Goal: Information Seeking & Learning: Learn about a topic

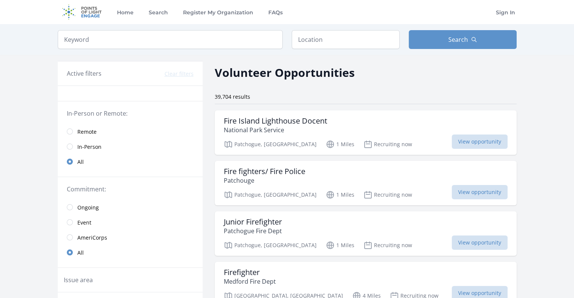
click at [72, 133] on link "Remote" at bounding box center [130, 131] width 145 height 15
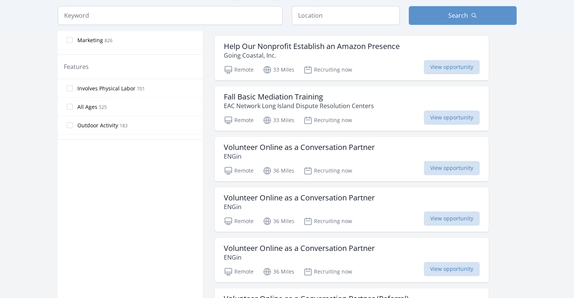
scroll to position [377, 0]
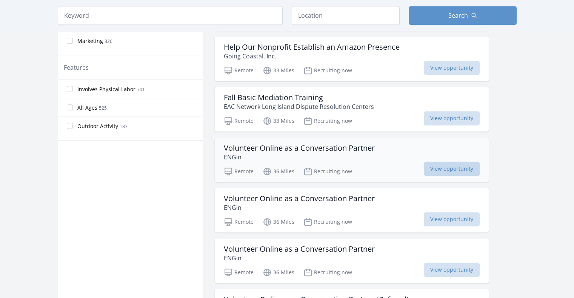
click at [423, 164] on span "View opportunity" at bounding box center [451, 169] width 56 height 14
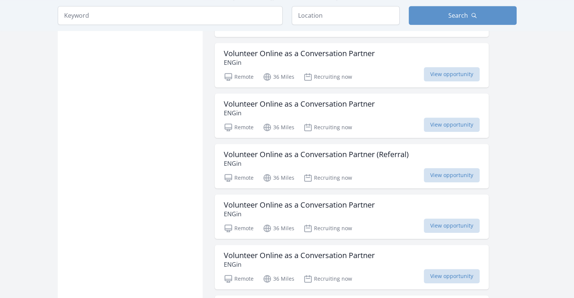
scroll to position [603, 0]
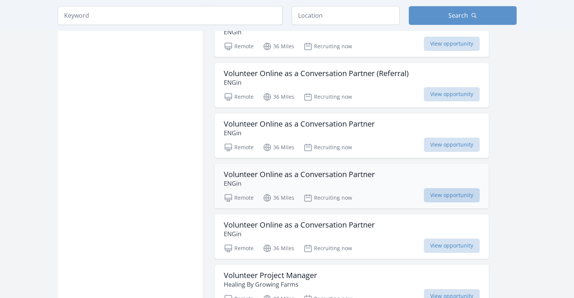
click at [423, 193] on span "View opportunity" at bounding box center [451, 195] width 56 height 14
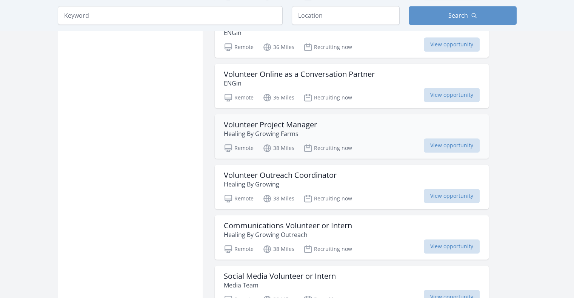
scroll to position [943, 0]
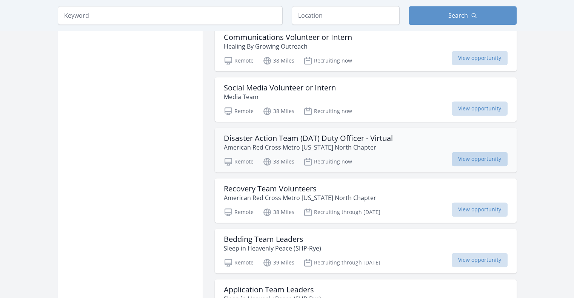
click at [464, 155] on span "View opportunity" at bounding box center [479, 159] width 56 height 14
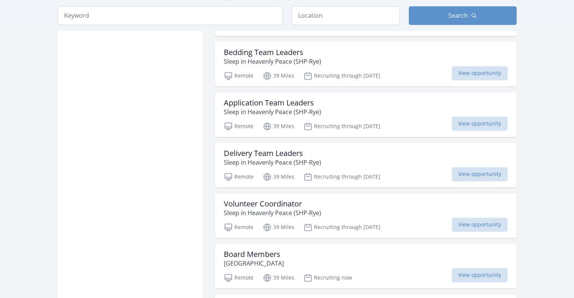
scroll to position [1169, 0]
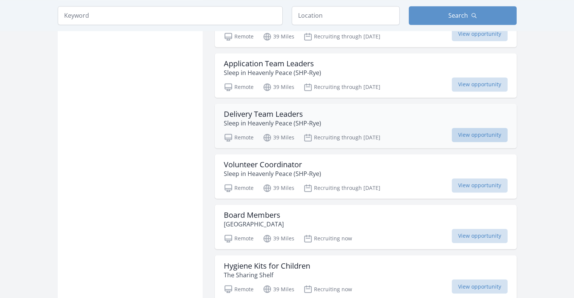
click at [462, 132] on span "View opportunity" at bounding box center [479, 135] width 56 height 14
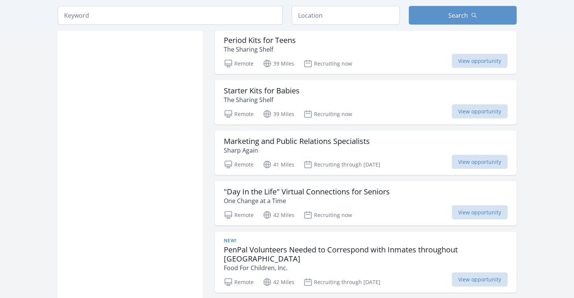
scroll to position [1659, 0]
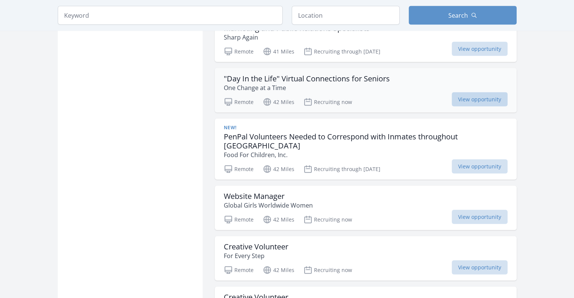
click at [454, 95] on span "View opportunity" at bounding box center [479, 99] width 56 height 14
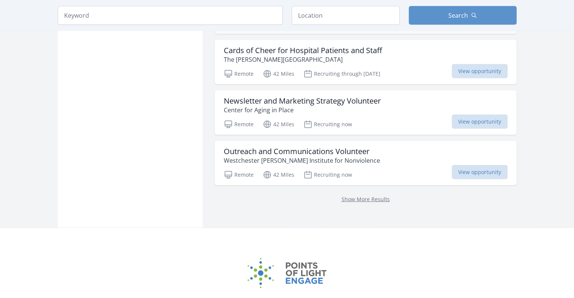
scroll to position [1961, 0]
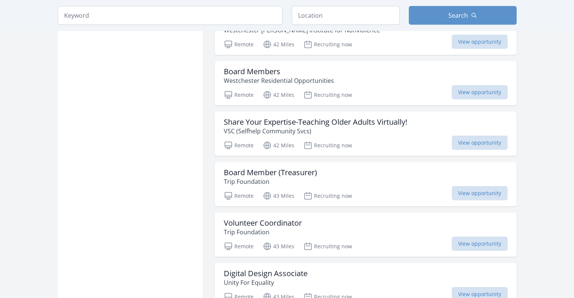
scroll to position [2112, 0]
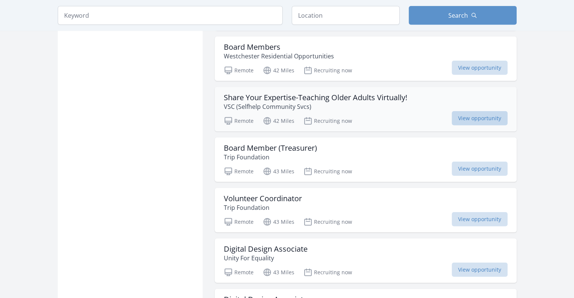
click at [454, 111] on span "View opportunity" at bounding box center [479, 118] width 56 height 14
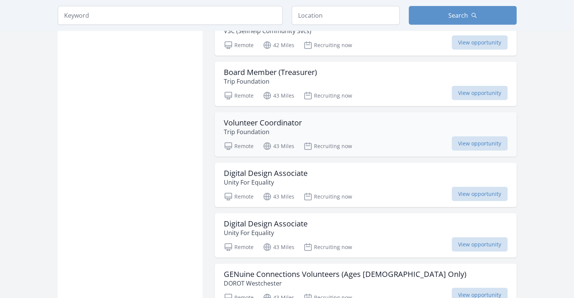
scroll to position [2300, 0]
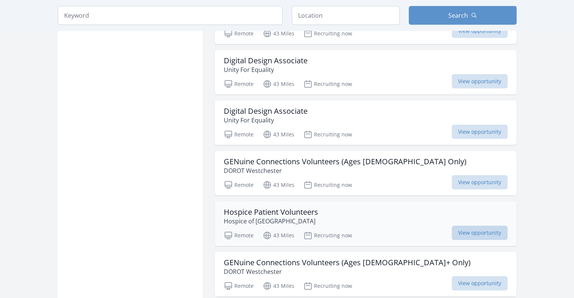
click at [456, 226] on span "View opportunity" at bounding box center [479, 233] width 56 height 14
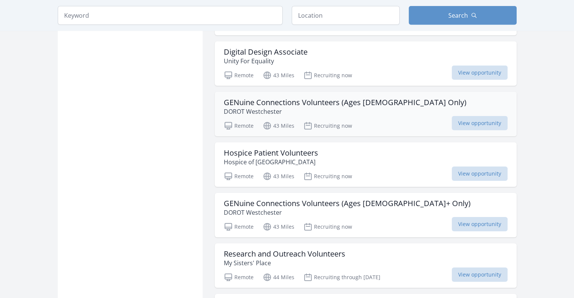
scroll to position [2451, 0]
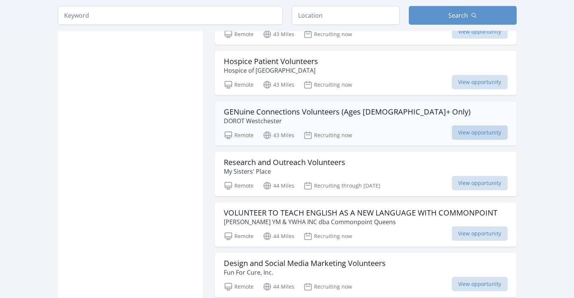
click at [465, 126] on span "View opportunity" at bounding box center [479, 133] width 56 height 14
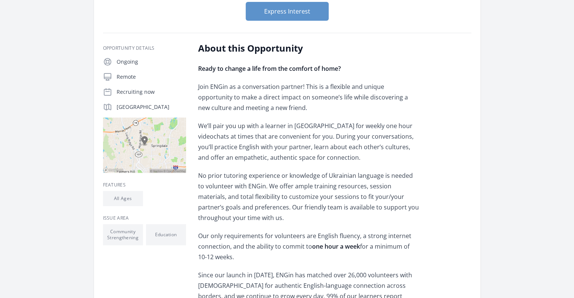
scroll to position [75, 0]
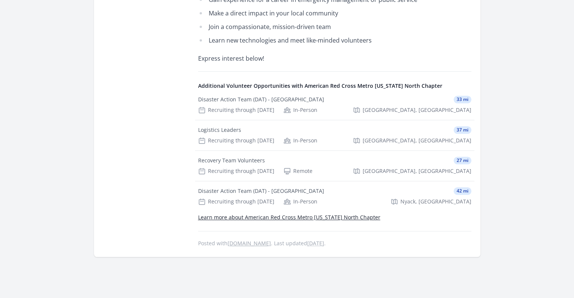
scroll to position [792, 0]
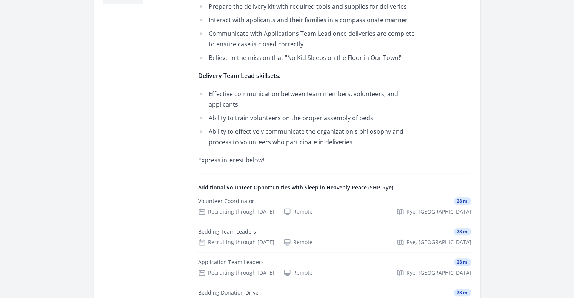
scroll to position [377, 0]
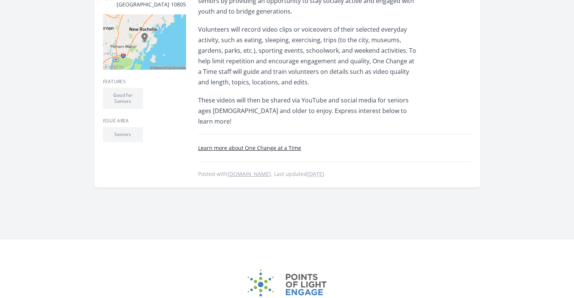
scroll to position [264, 0]
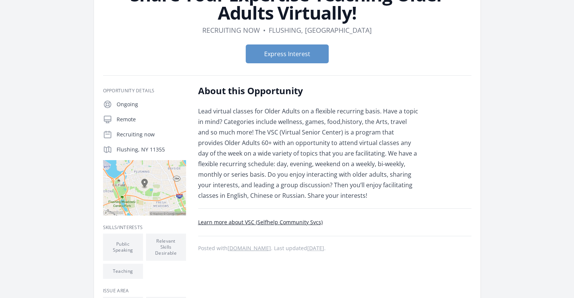
scroll to position [113, 0]
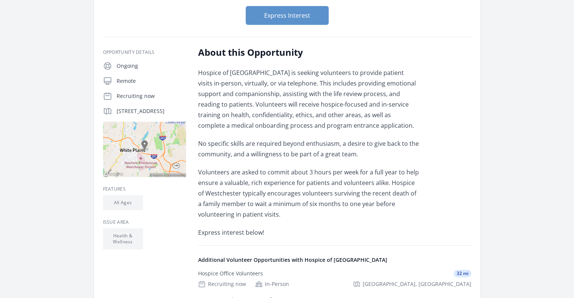
scroll to position [113, 0]
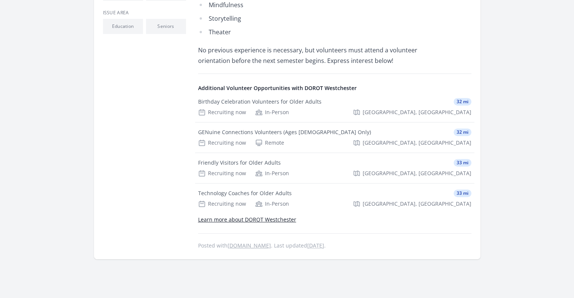
scroll to position [339, 0]
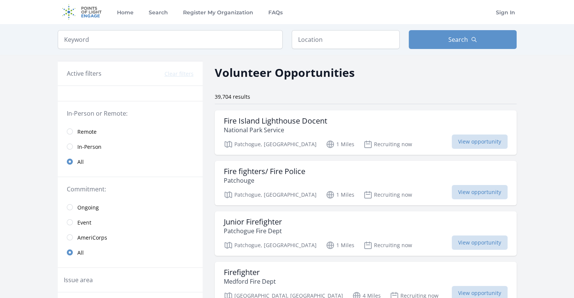
click at [73, 129] on link "Remote" at bounding box center [130, 131] width 145 height 15
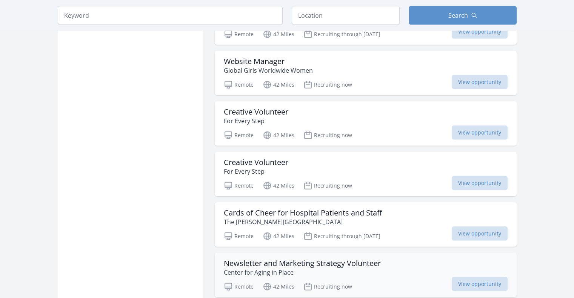
scroll to position [1855, 0]
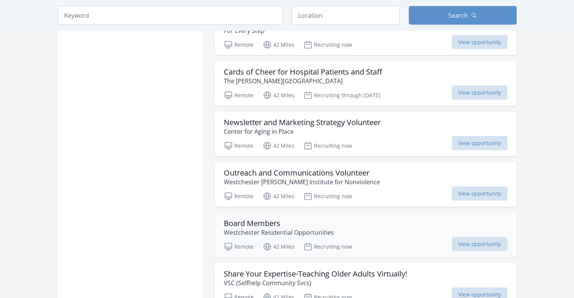
scroll to position [1968, 0]
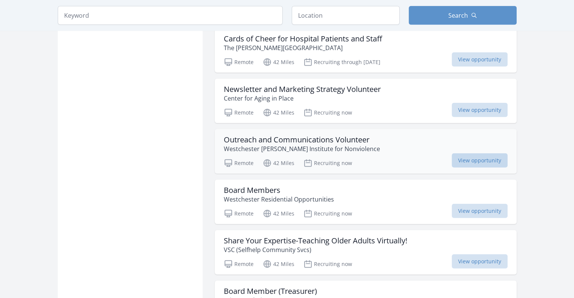
click at [468, 153] on span "View opportunity" at bounding box center [479, 160] width 56 height 14
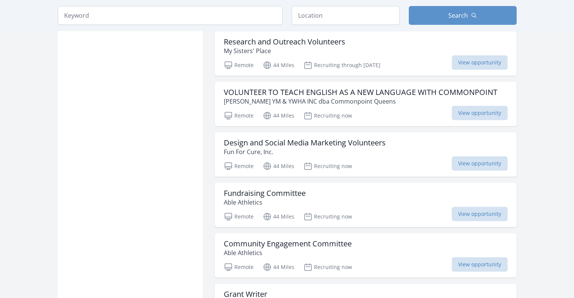
scroll to position [2723, 0]
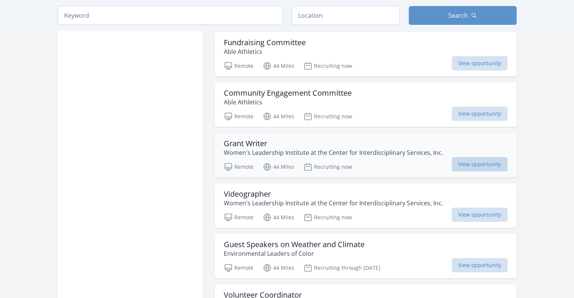
click at [468, 157] on span "View opportunity" at bounding box center [479, 164] width 56 height 14
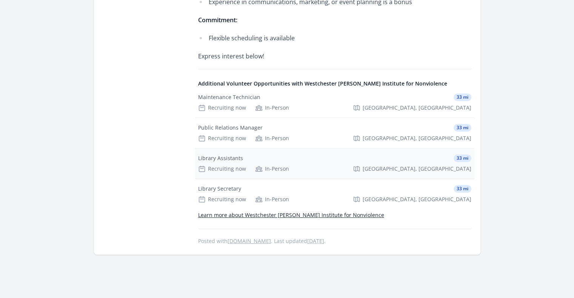
scroll to position [226, 0]
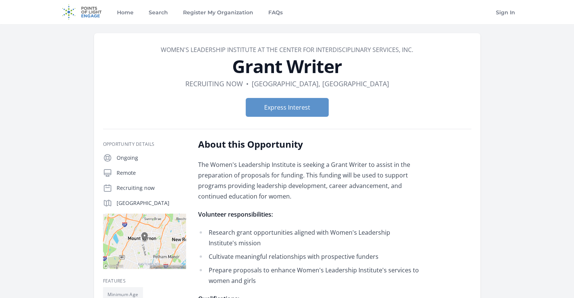
scroll to position [113, 0]
